Goal: Communication & Community: Share content

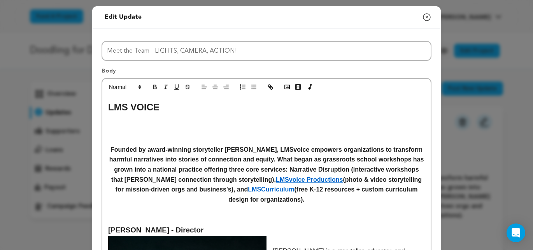
click at [428, 15] on icon "button" at bounding box center [426, 16] width 9 height 9
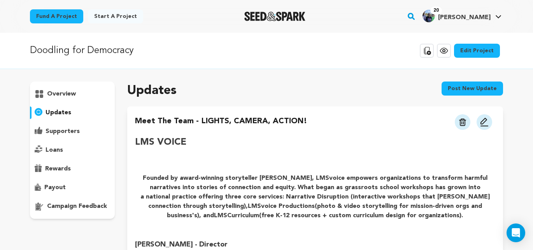
click at [472, 14] on span "[PERSON_NAME]" at bounding box center [464, 17] width 53 height 6
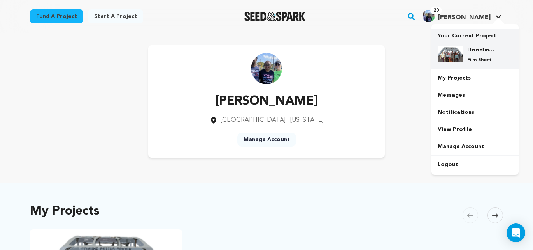
click at [468, 60] on p "Film Short" at bounding box center [482, 60] width 28 height 6
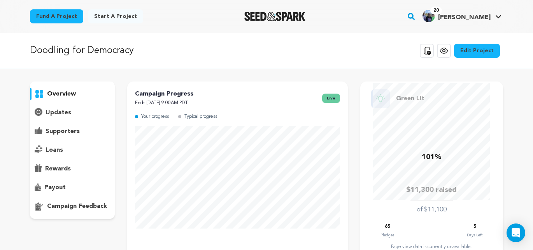
click at [313, 55] on div "Doodling for Democracy Copy public preview link View project Edit Project View …" at bounding box center [266, 50] width 473 height 20
click at [56, 109] on p "updates" at bounding box center [59, 112] width 26 height 9
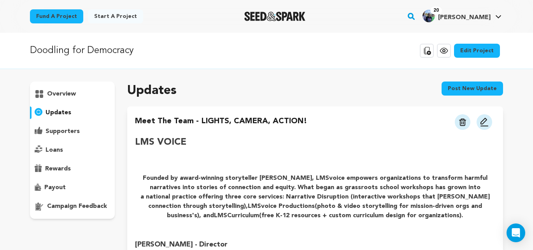
click at [487, 122] on img at bounding box center [484, 121] width 9 height 9
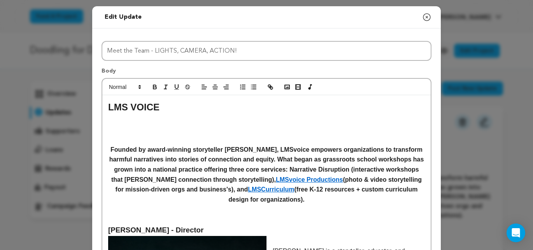
click at [114, 121] on h2 at bounding box center [266, 121] width 317 height 15
click at [164, 107] on h2 "LMS VOICE" at bounding box center [266, 107] width 317 height 15
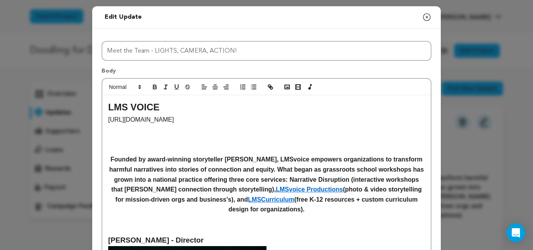
drag, startPoint x: 195, startPoint y: 121, endPoint x: 109, endPoint y: 121, distance: 86.4
click at [109, 121] on p "https://lmsvoice.com/#mission" at bounding box center [266, 119] width 317 height 10
click at [271, 88] on line "button" at bounding box center [271, 87] width 2 height 2
click at [223, 126] on h2 at bounding box center [266, 132] width 317 height 15
click at [155, 139] on h2 at bounding box center [266, 132] width 317 height 15
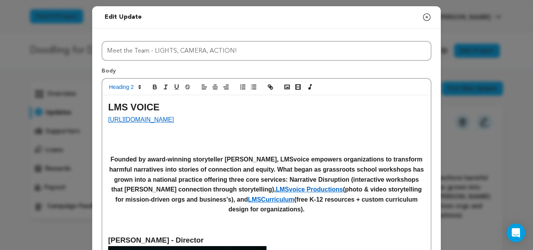
click at [141, 119] on link "https://lmsvoice.com/#mission" at bounding box center [141, 119] width 66 height 7
click at [288, 132] on h2 at bounding box center [266, 132] width 317 height 15
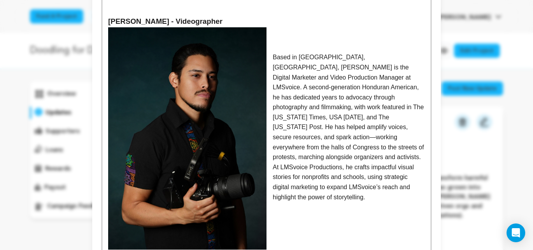
scroll to position [707, 0]
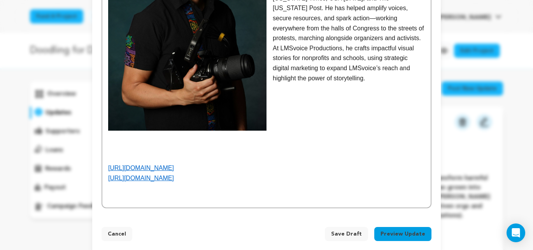
click at [395, 227] on button "Preview Update" at bounding box center [403, 234] width 57 height 14
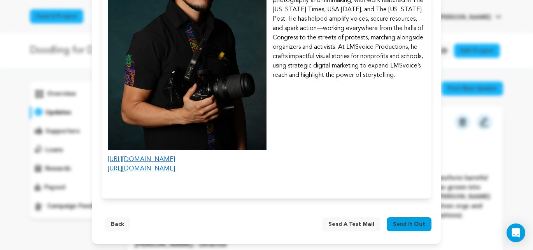
scroll to position [620, 0]
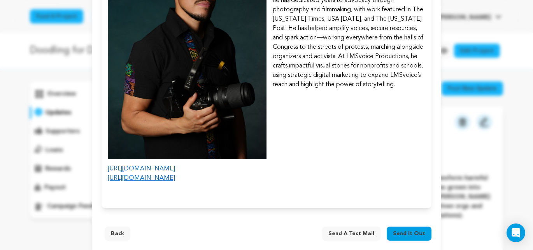
click at [355, 229] on span "Send a test mail" at bounding box center [352, 233] width 46 height 8
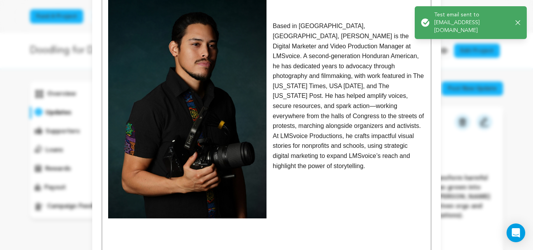
scroll to position [0, 0]
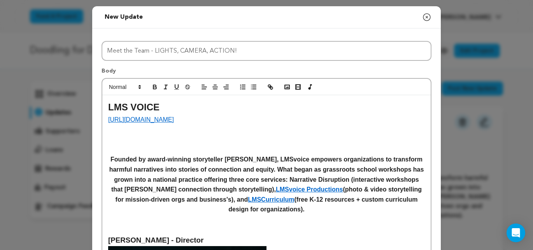
click at [327, 224] on p at bounding box center [266, 219] width 317 height 10
click at [329, 209] on h4 "Founded by award-winning storyteller Joseph Green, LMSvoice empowers organizati…" at bounding box center [266, 184] width 317 height 60
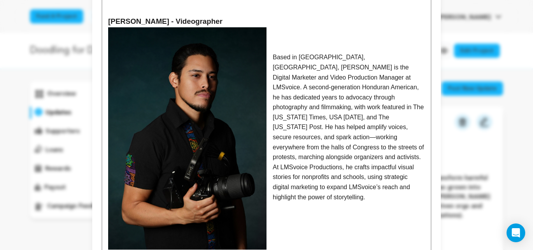
scroll to position [707, 0]
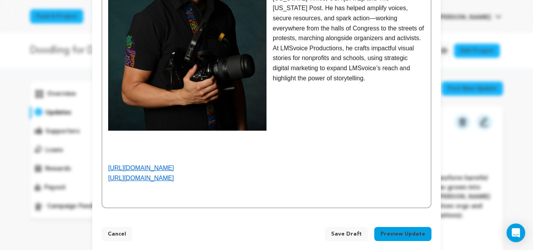
click at [357, 230] on span "Save Draft" at bounding box center [346, 234] width 31 height 8
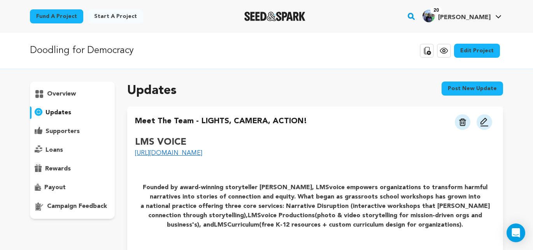
click at [484, 123] on img at bounding box center [484, 121] width 9 height 9
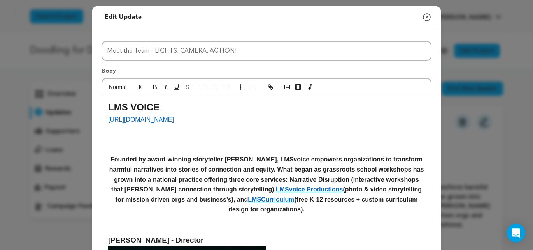
click at [321, 191] on link "LMSvoice Productions" at bounding box center [309, 189] width 67 height 7
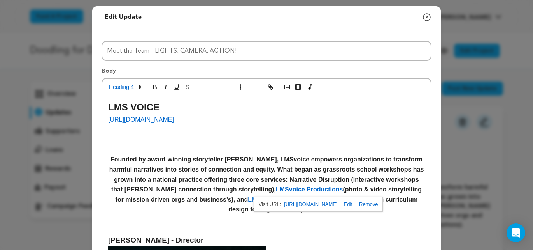
click at [324, 135] on h2 at bounding box center [266, 132] width 317 height 15
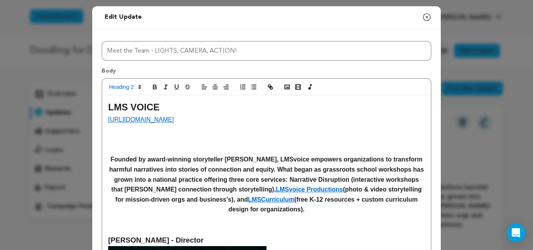
click at [294, 199] on link "LMSCurriculum" at bounding box center [271, 199] width 46 height 7
click at [396, 220] on p at bounding box center [266, 219] width 317 height 10
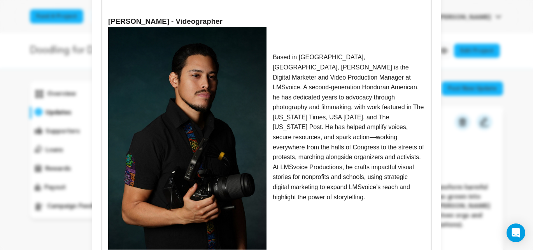
scroll to position [707, 0]
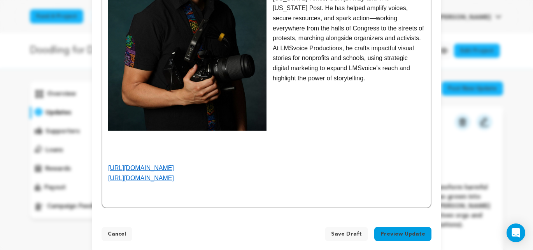
click at [169, 164] on link "[URL][DOMAIN_NAME]" at bounding box center [141, 167] width 66 height 7
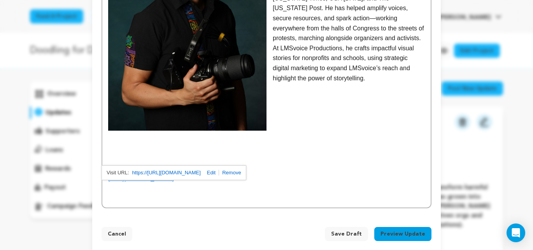
click at [203, 153] on p at bounding box center [266, 158] width 317 height 10
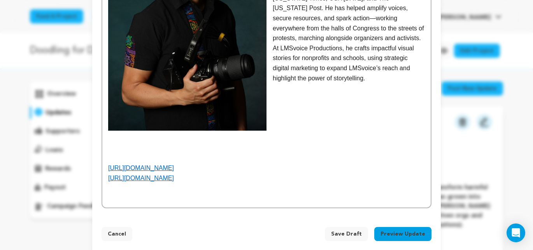
click at [174, 174] on link "[URL][DOMAIN_NAME]" at bounding box center [141, 177] width 66 height 7
click at [173, 183] on link "https://https://www.instagram.com/carlkingphotography/" at bounding box center [166, 183] width 69 height 10
drag, startPoint x: 259, startPoint y: 165, endPoint x: 108, endPoint y: 156, distance: 151.0
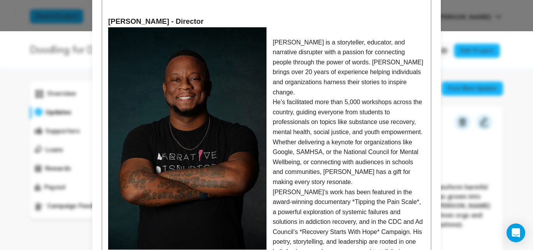
scroll to position [84, 0]
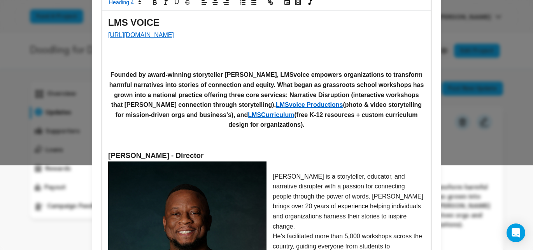
click at [294, 116] on link "LMSCurriculum" at bounding box center [271, 114] width 46 height 7
click at [294, 130] on link "https://lmscurriculum.com/" at bounding box center [295, 130] width 53 height 10
click at [332, 107] on link "LMSvoice Productions" at bounding box center [309, 104] width 67 height 7
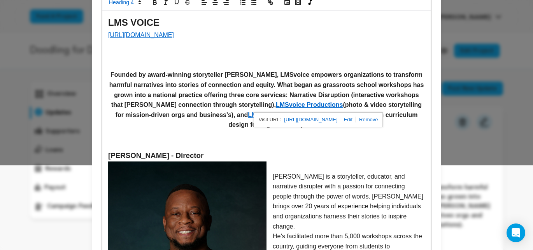
click at [327, 121] on link "https://lmsvoice.com/productions" at bounding box center [310, 119] width 53 height 10
click at [163, 37] on link "https://lmsvoice.com/#mission" at bounding box center [141, 35] width 66 height 7
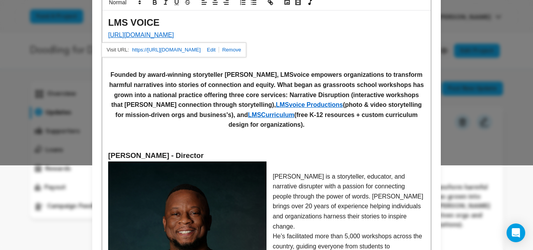
click at [176, 50] on link "https://https://lmsvoice.com/#mission" at bounding box center [166, 50] width 69 height 10
click at [297, 48] on h2 at bounding box center [266, 47] width 317 height 15
click at [317, 106] on link "LMSvoice Productions" at bounding box center [309, 104] width 67 height 7
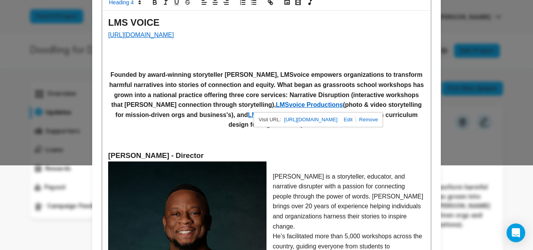
click at [311, 121] on link "https://lmsvoice.com/productions" at bounding box center [310, 119] width 53 height 10
drag, startPoint x: 201, startPoint y: 35, endPoint x: 105, endPoint y: 35, distance: 95.4
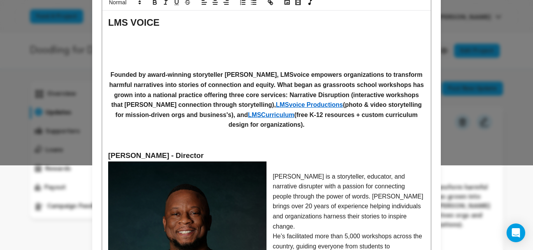
click at [117, 39] on p at bounding box center [266, 35] width 317 height 10
click at [111, 48] on h2 at bounding box center [266, 47] width 317 height 15
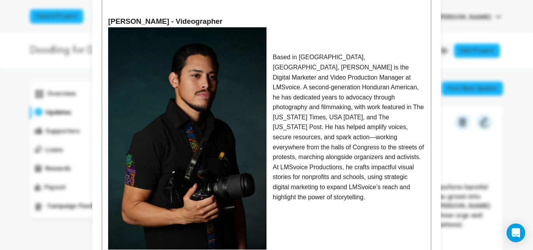
scroll to position [673, 0]
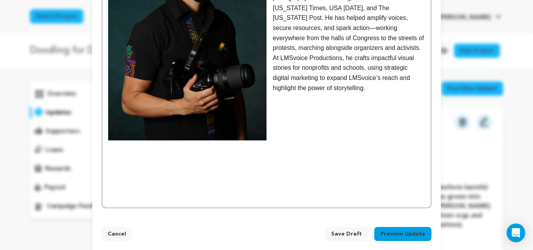
click at [398, 227] on button "Preview Update" at bounding box center [403, 234] width 57 height 14
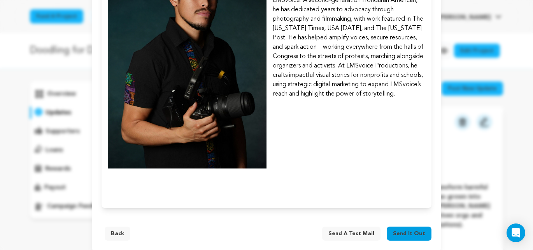
click at [348, 229] on span "Send a test mail" at bounding box center [352, 233] width 46 height 8
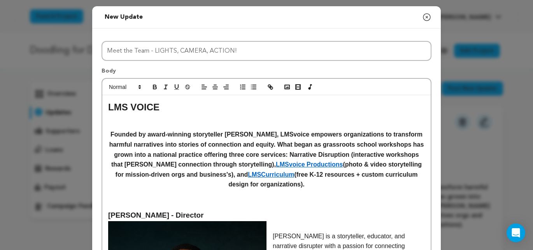
click at [427, 18] on icon "button" at bounding box center [426, 16] width 9 height 9
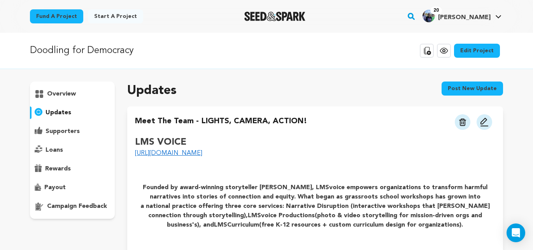
click at [401, 162] on h2 at bounding box center [315, 164] width 361 height 12
